Goal: Task Accomplishment & Management: Manage account settings

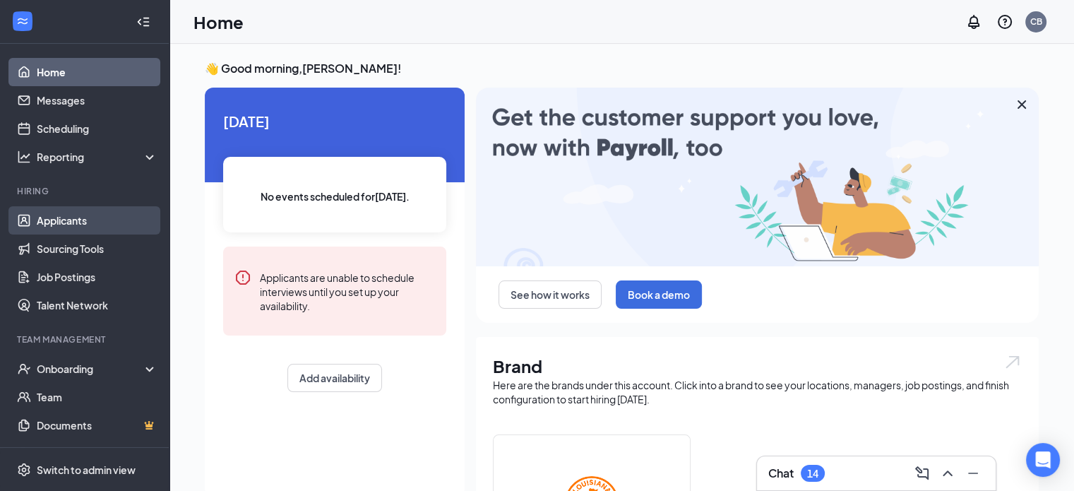
click at [54, 227] on link "Applicants" at bounding box center [97, 220] width 121 height 28
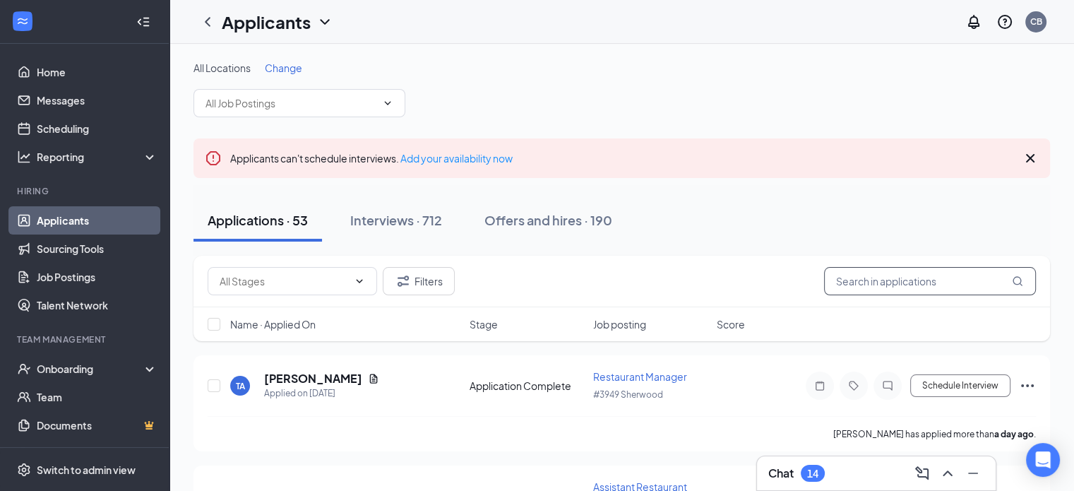
click at [858, 277] on input "text" at bounding box center [930, 281] width 212 height 28
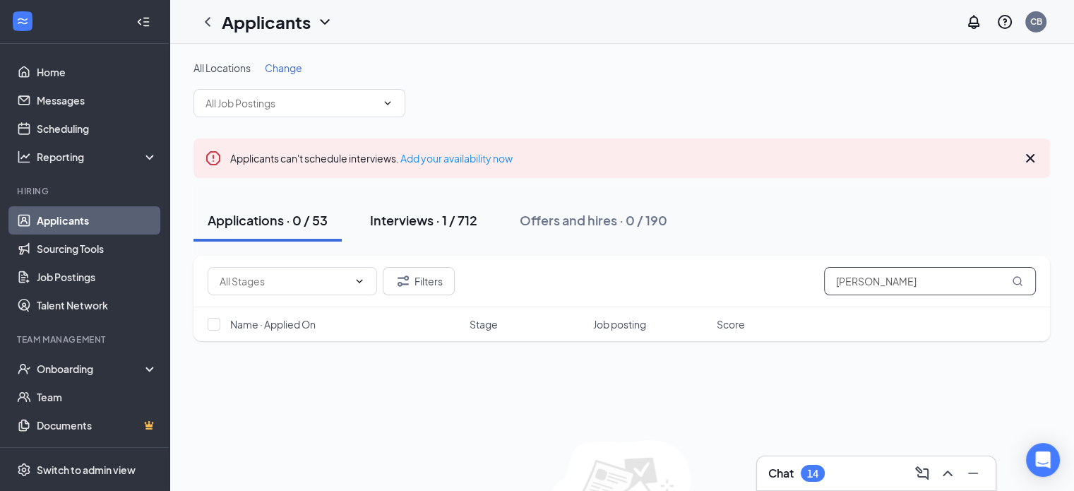
type input "[PERSON_NAME]"
click at [453, 211] on div "Interviews · 1 / 712" at bounding box center [423, 220] width 107 height 18
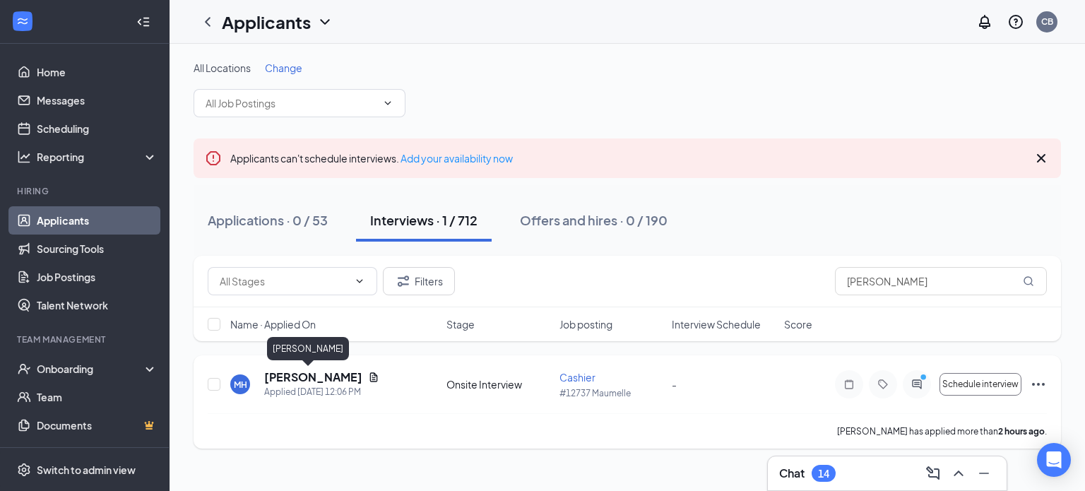
click at [300, 379] on h5 "[PERSON_NAME]" at bounding box center [313, 377] width 98 height 16
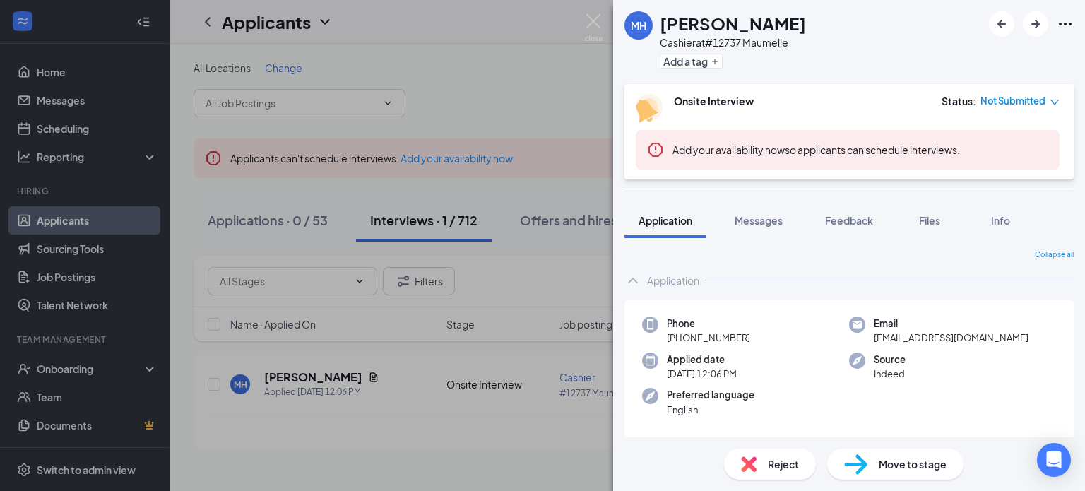
click at [880, 468] on span "Move to stage" at bounding box center [913, 464] width 68 height 16
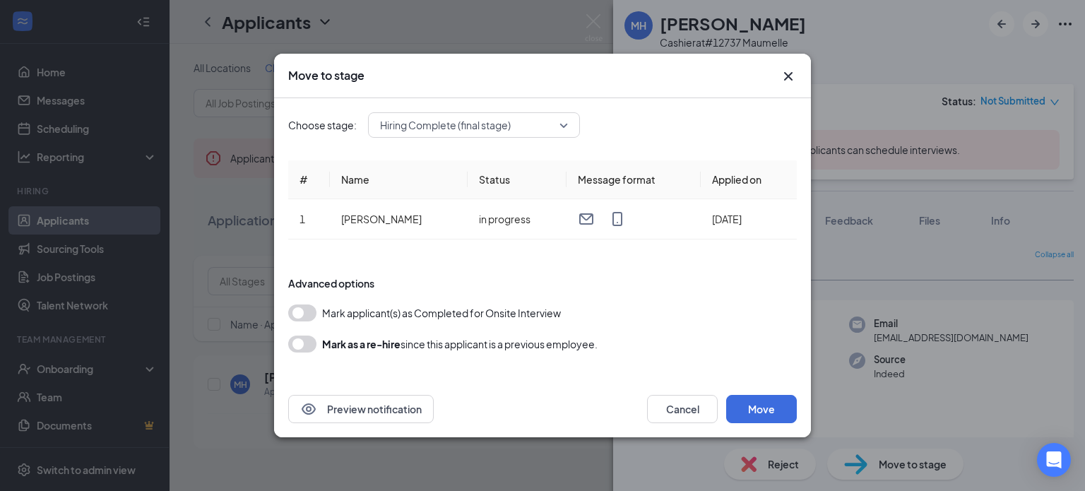
click at [308, 310] on button "button" at bounding box center [302, 312] width 28 height 17
click at [757, 413] on button "Move" at bounding box center [761, 409] width 71 height 28
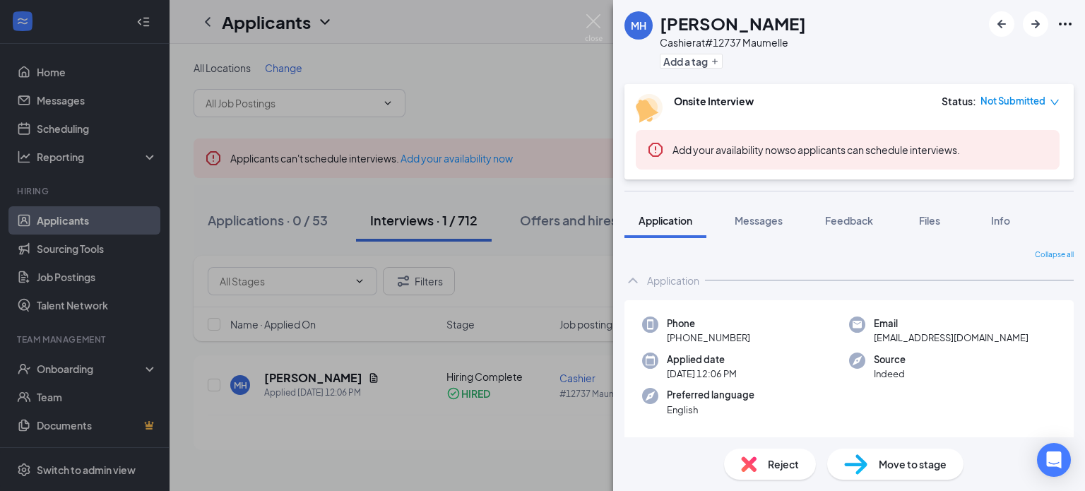
click at [83, 368] on div "MH [PERSON_NAME] Cashier at #12737 Maumelle Add a tag Onsite Interview Status :…" at bounding box center [542, 245] width 1085 height 491
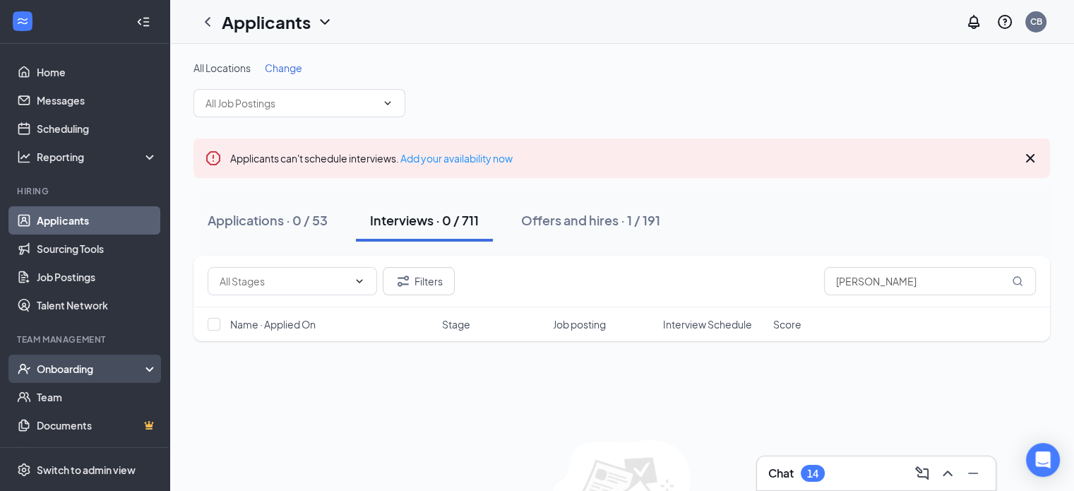
click at [50, 362] on div "Onboarding" at bounding box center [91, 369] width 109 height 14
click at [54, 403] on link "Overview" at bounding box center [97, 397] width 121 height 28
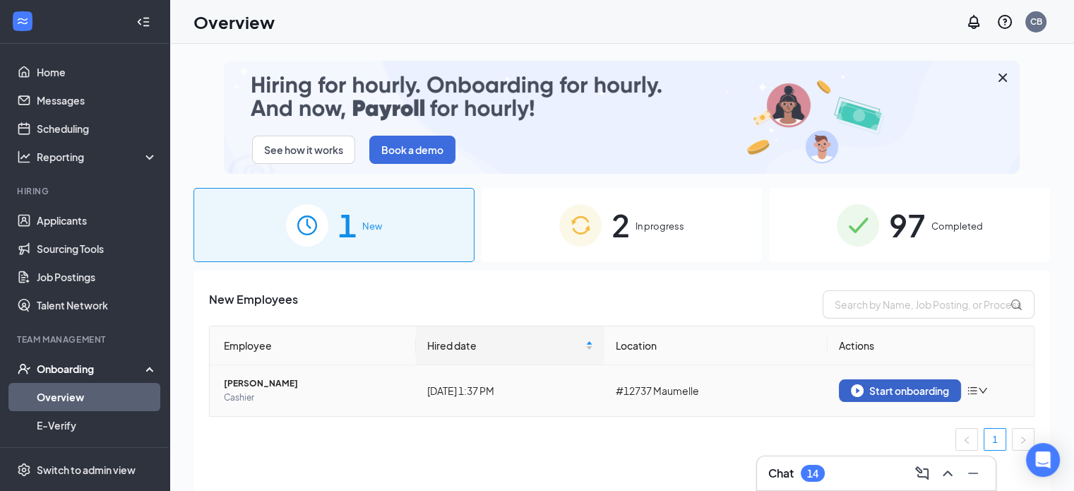
click at [893, 396] on div "Start onboarding" at bounding box center [900, 390] width 98 height 13
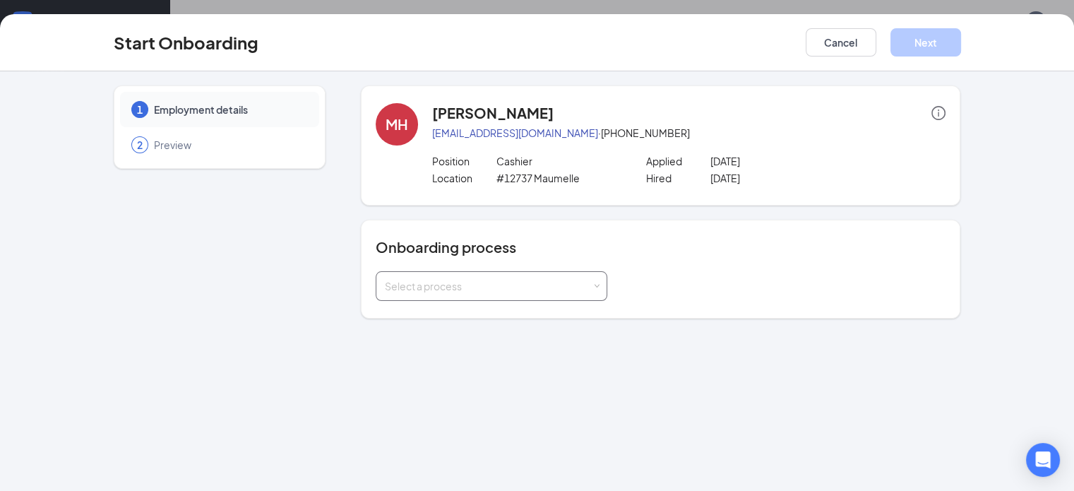
click at [565, 285] on div "Select a process" at bounding box center [492, 286] width 232 height 30
click at [536, 314] on li "Onboarding" at bounding box center [456, 315] width 232 height 25
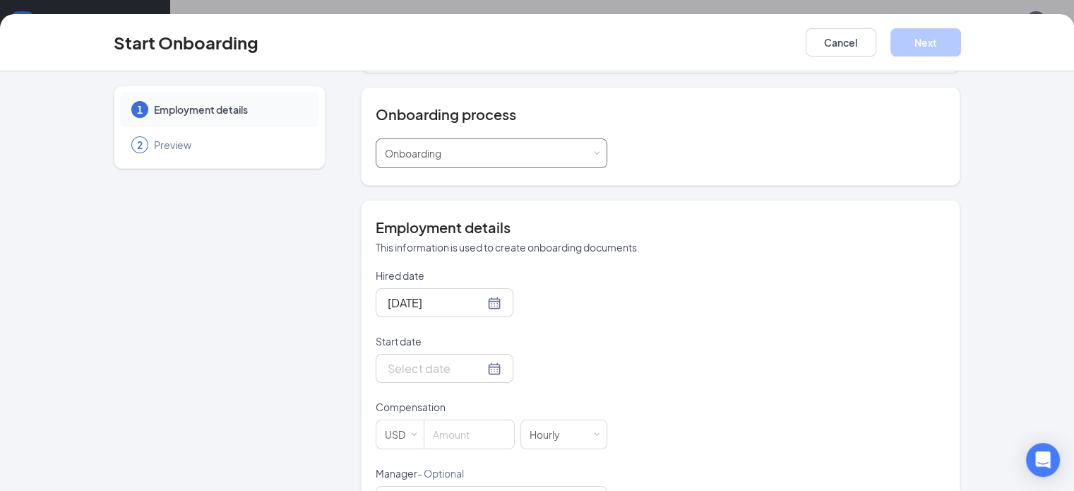
scroll to position [141, 0]
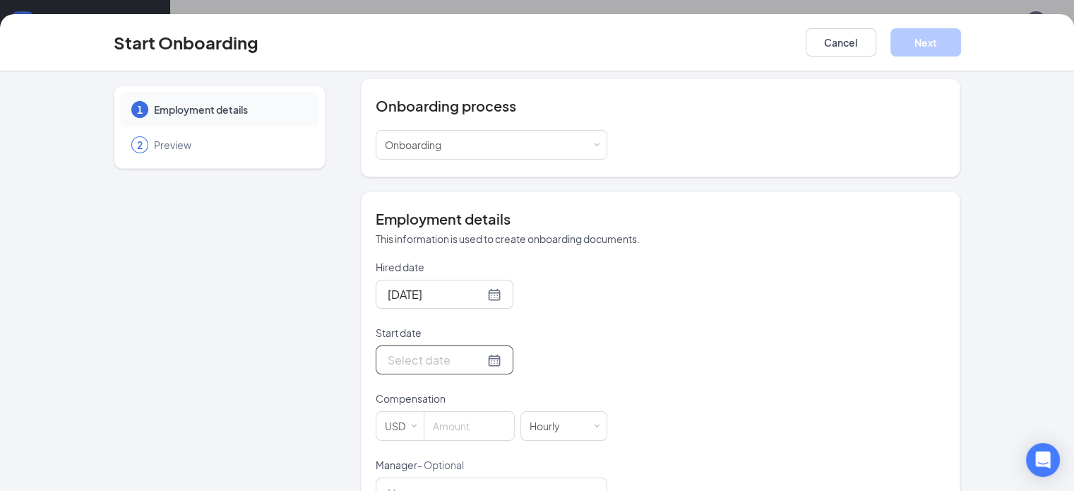
click at [444, 360] on div at bounding box center [445, 360] width 114 height 18
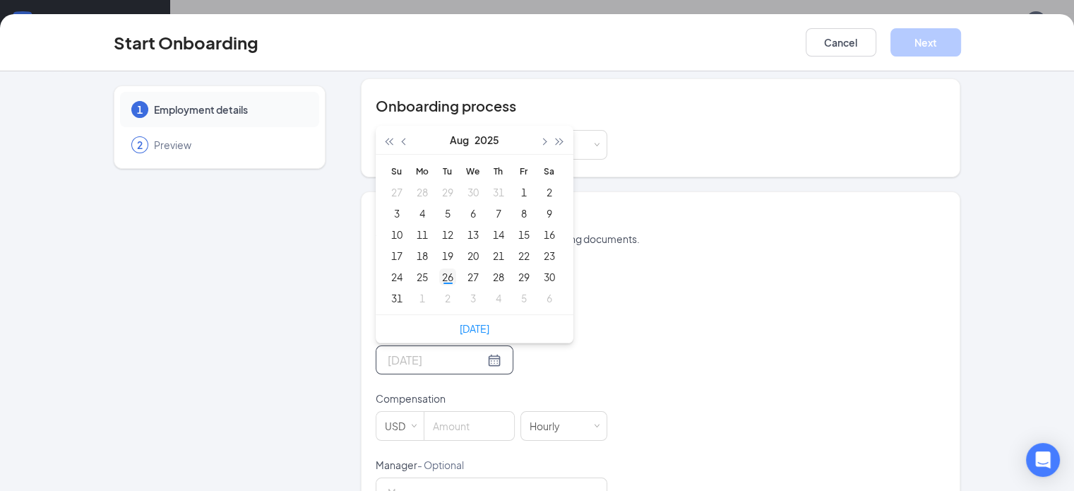
type input "[DATE]"
click at [439, 276] on div "26" at bounding box center [447, 276] width 17 height 17
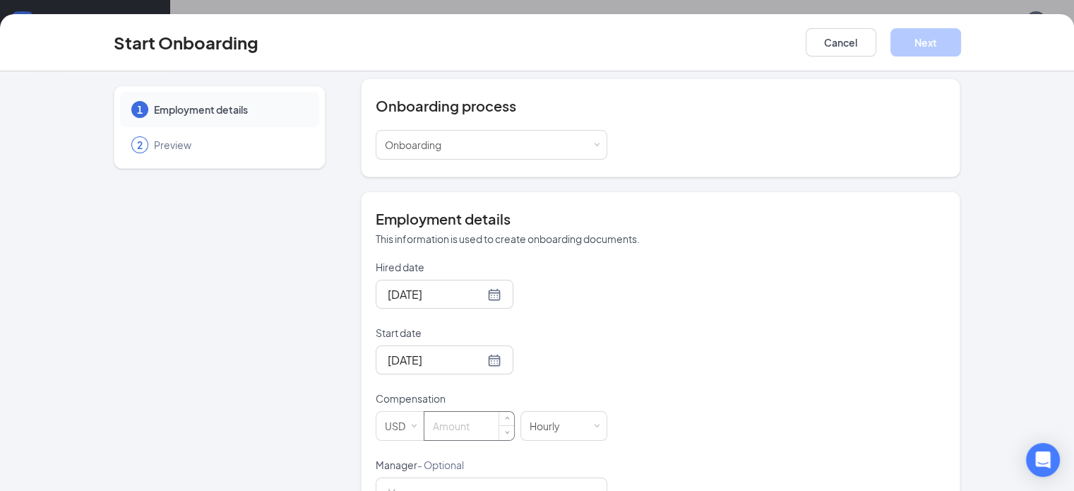
click at [438, 426] on input at bounding box center [470, 426] width 90 height 28
type input "12"
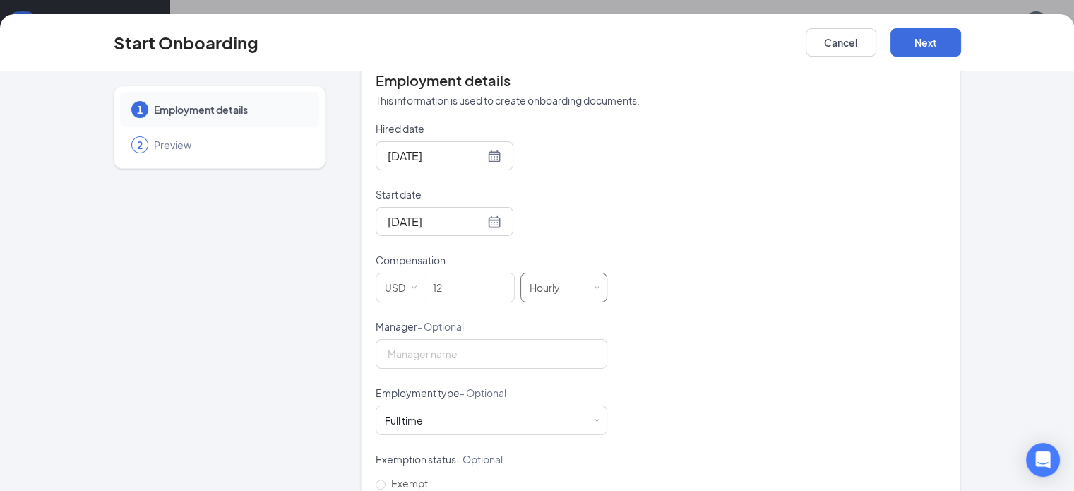
scroll to position [283, 0]
click at [389, 349] on input "Manager - Optional" at bounding box center [492, 351] width 232 height 30
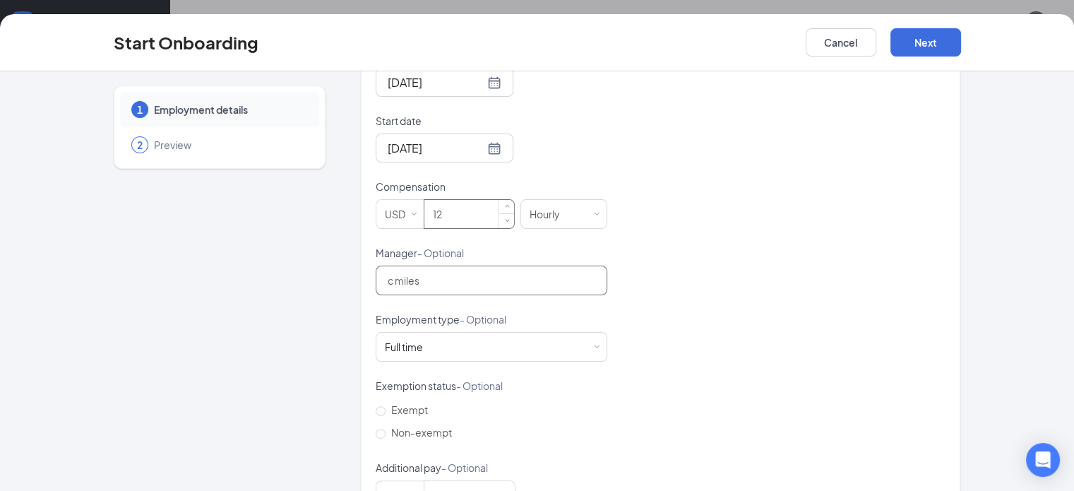
scroll to position [402, 0]
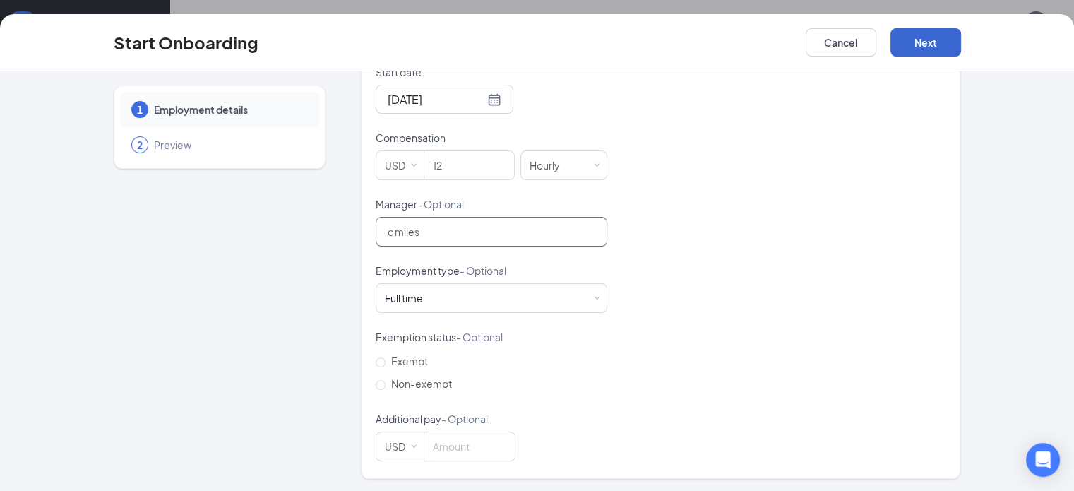
type input "c miles"
click at [961, 42] on button "Next" at bounding box center [926, 42] width 71 height 28
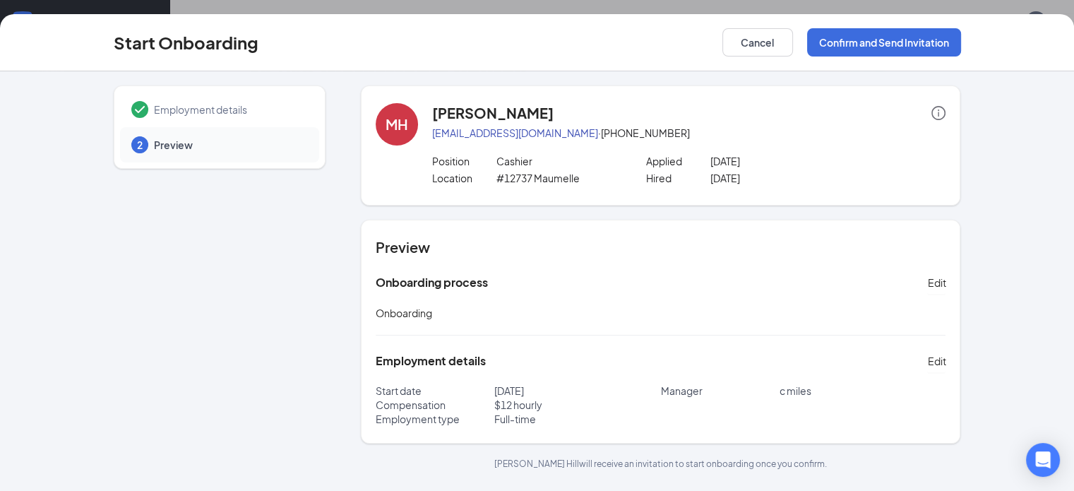
scroll to position [64, 0]
click at [961, 45] on button "Confirm and Send Invitation" at bounding box center [884, 42] width 154 height 28
